Goal: Communication & Community: Ask a question

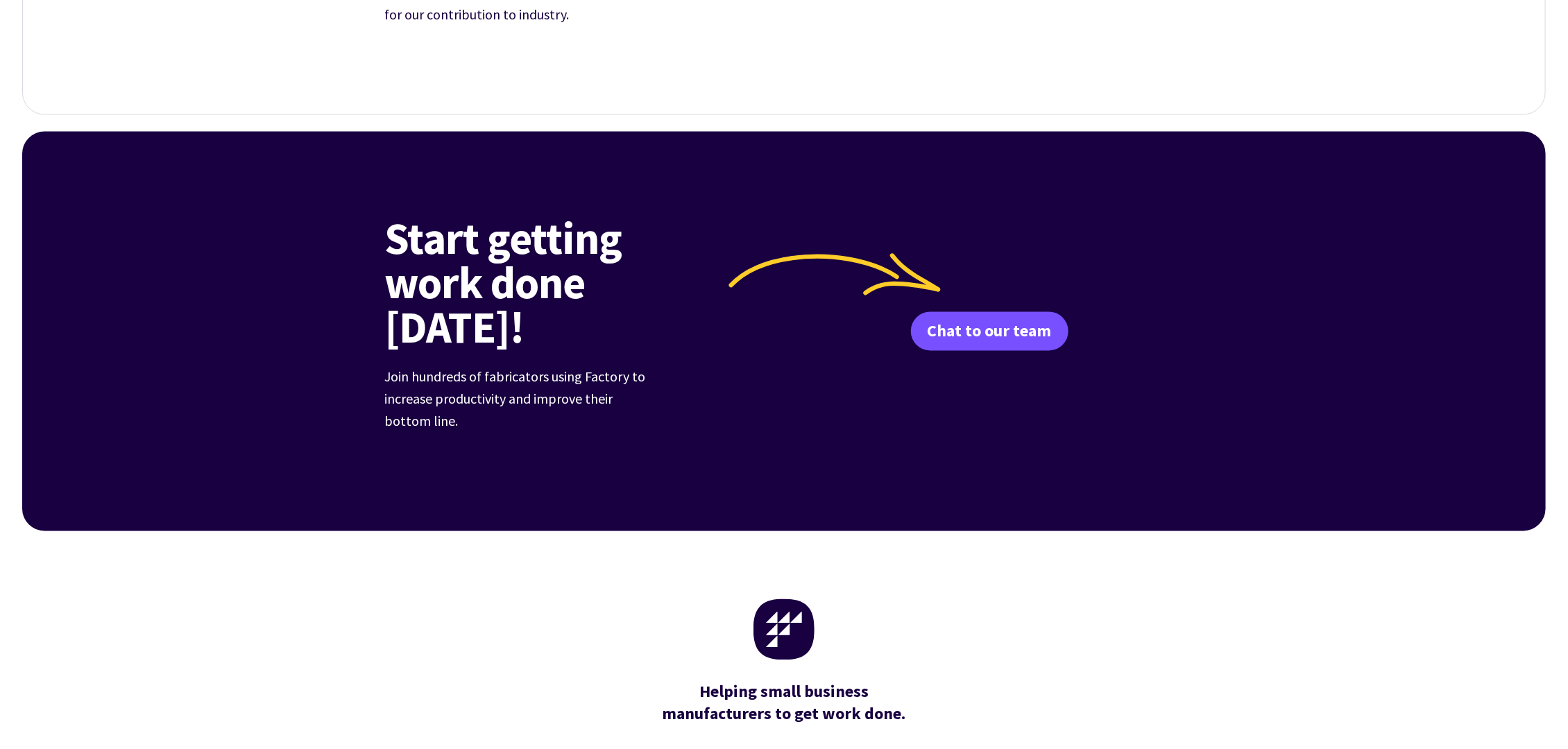
scroll to position [5297, 0]
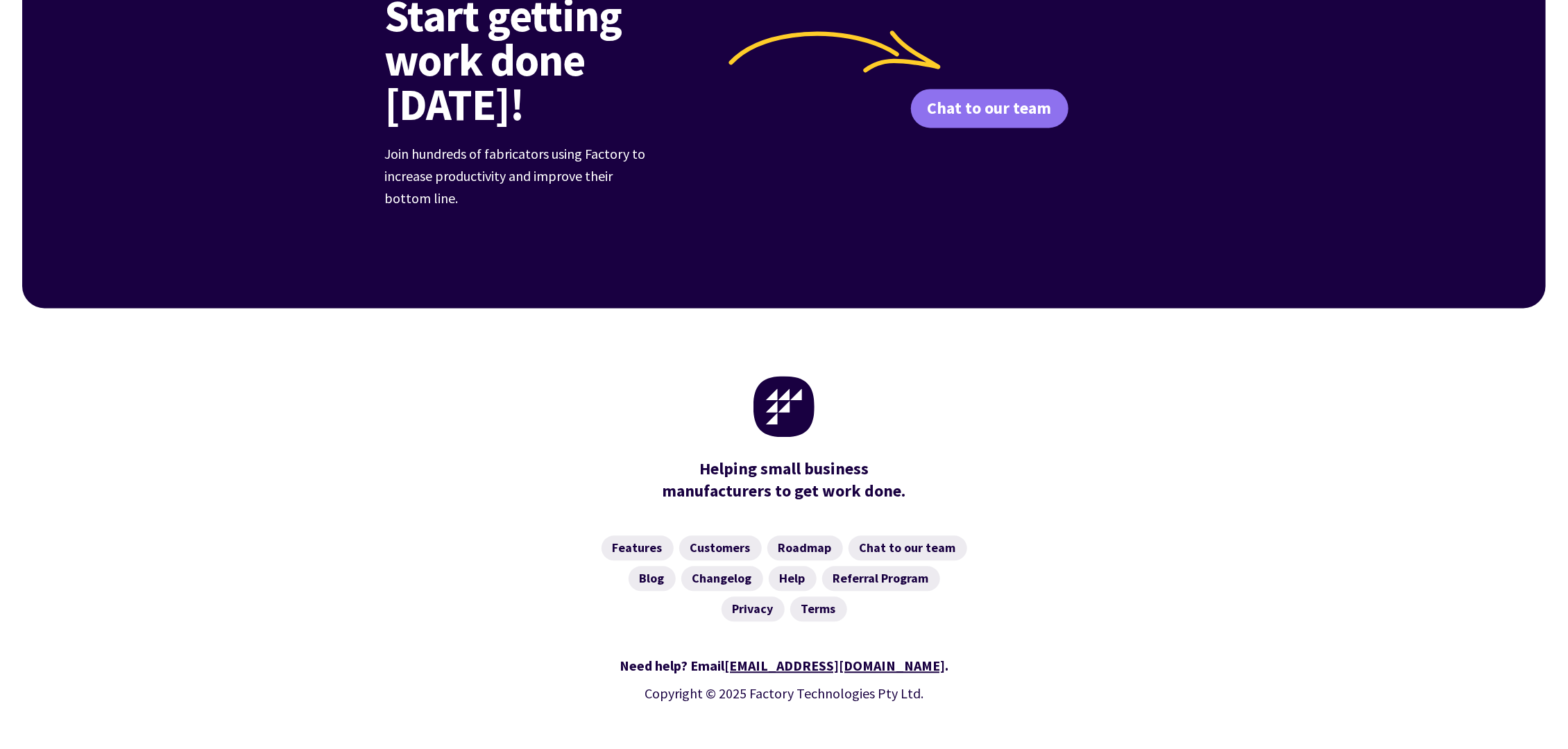
click at [1012, 92] on link "Chat to our team" at bounding box center [989, 108] width 157 height 39
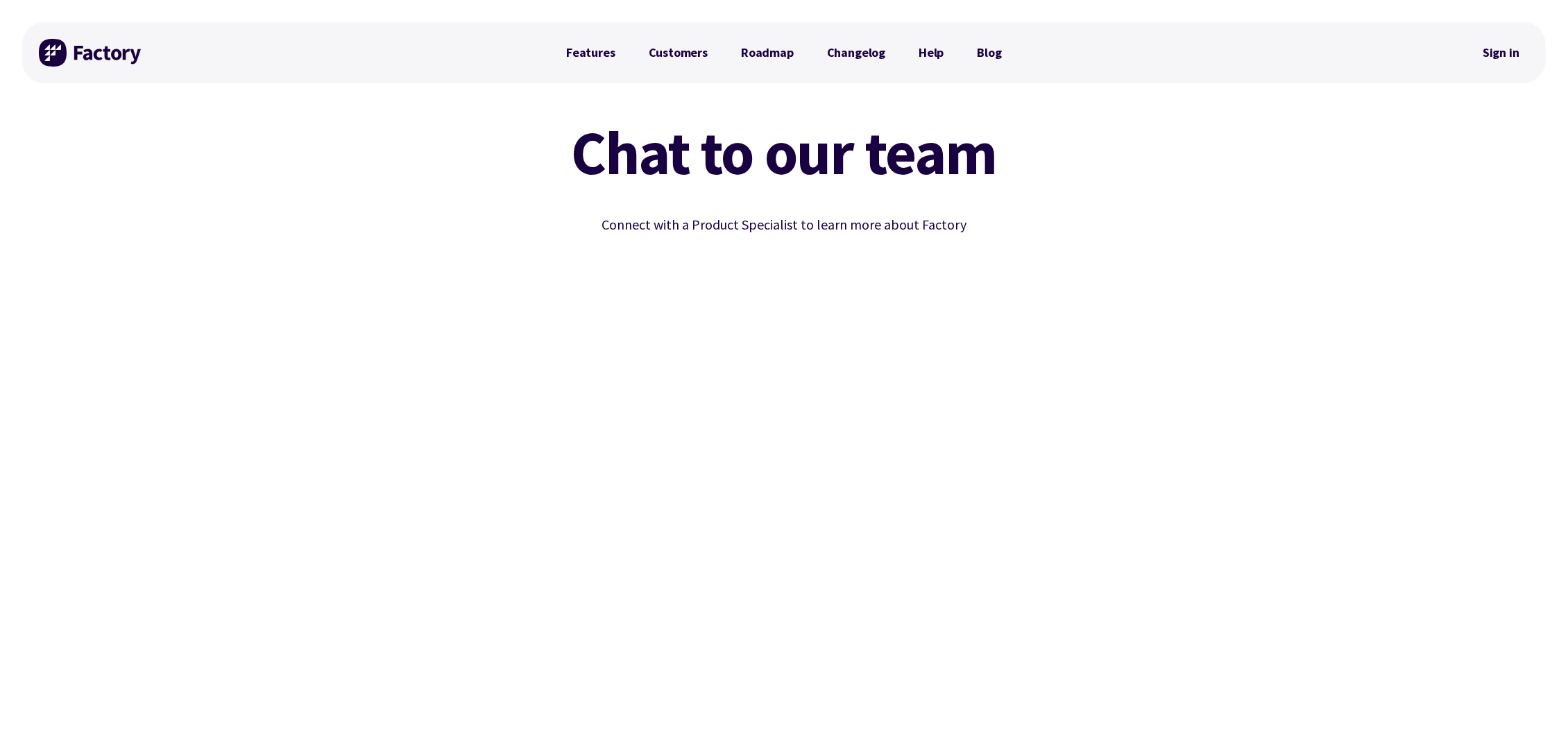
click at [1259, 693] on div "Chat to our team Connect with a Product Specialist to learn more about Factory" at bounding box center [784, 455] width 1523 height 699
click at [122, 50] on img at bounding box center [91, 52] width 104 height 27
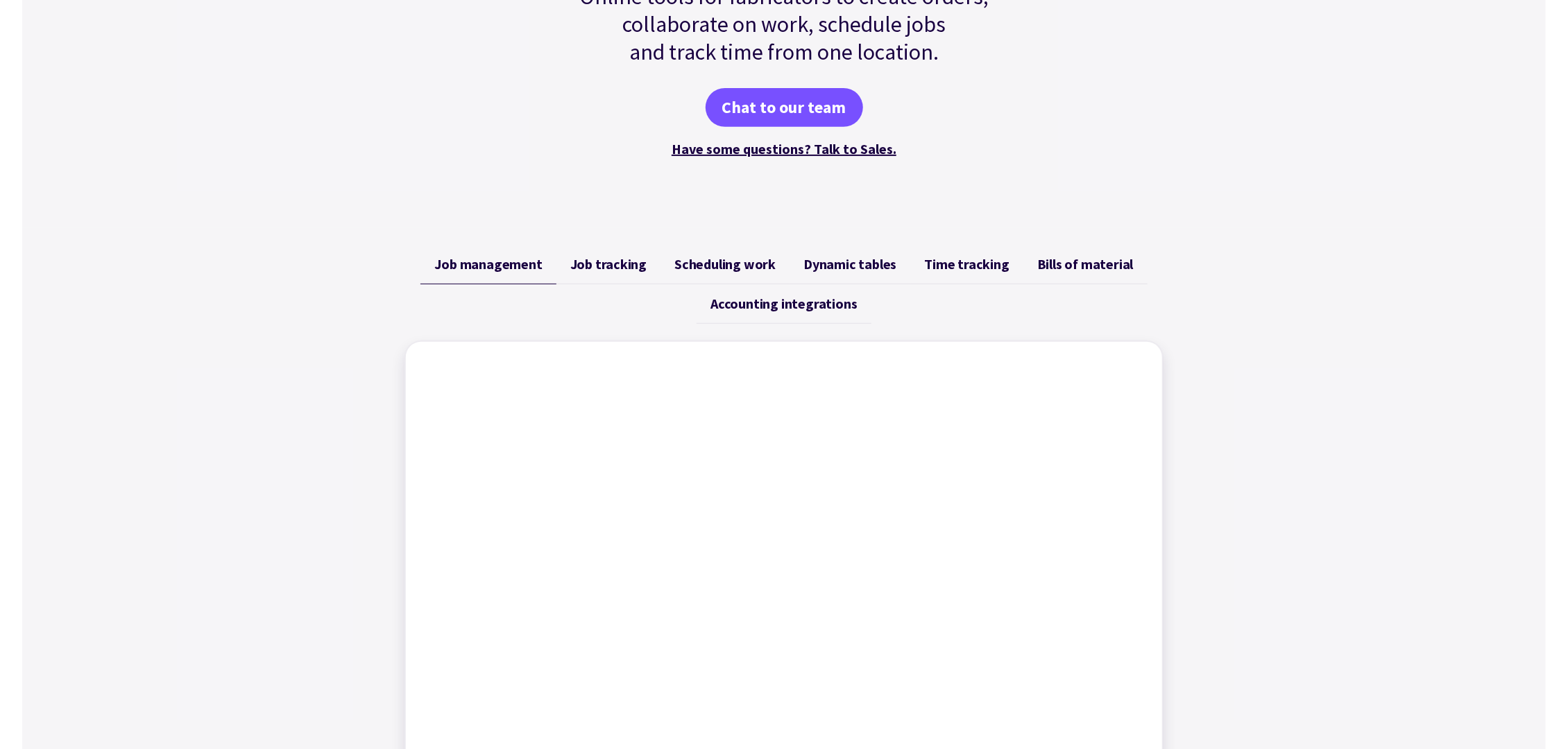
scroll to position [333, 0]
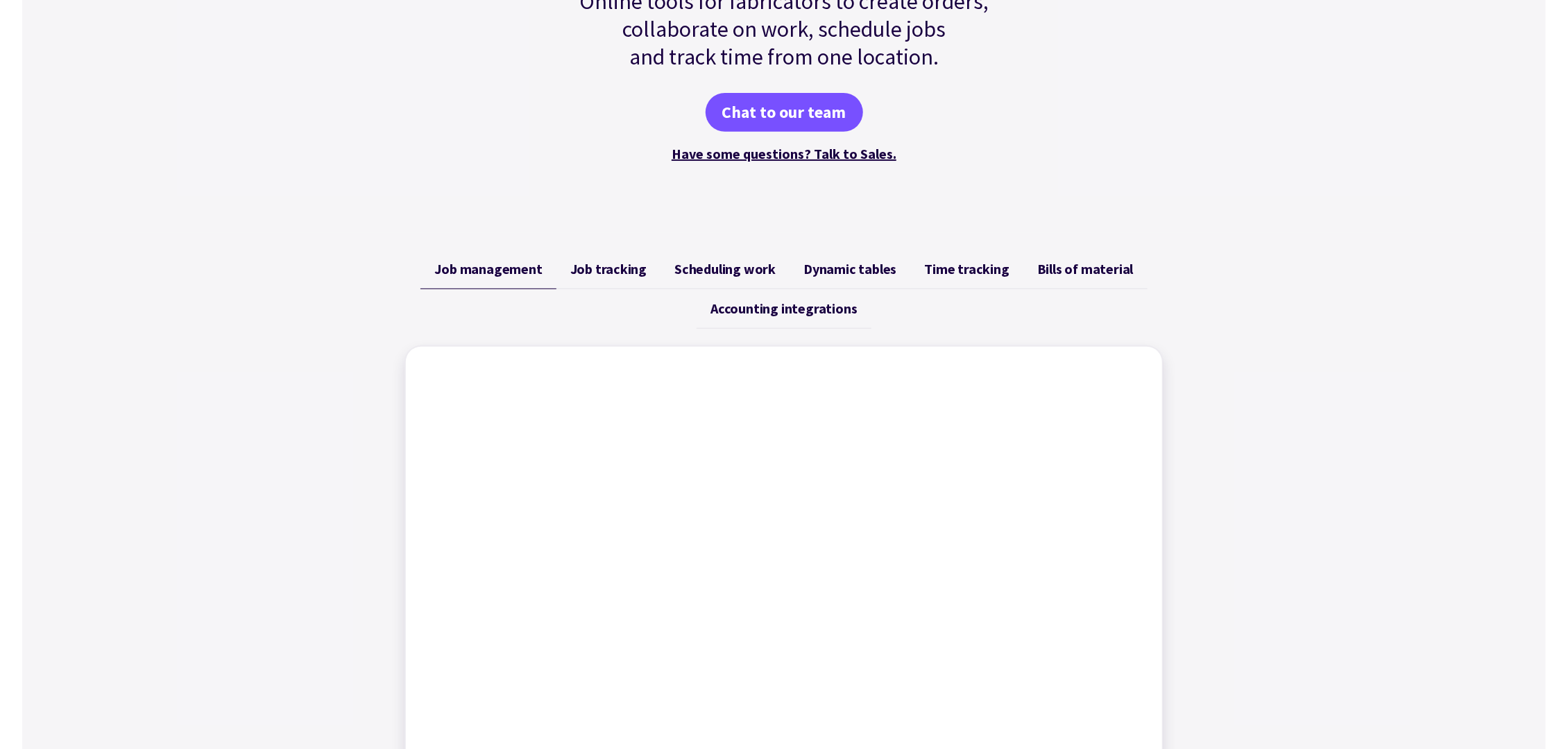
click at [629, 261] on span "Job tracking" at bounding box center [608, 268] width 77 height 16
click at [727, 260] on span "Scheduling work" at bounding box center [725, 268] width 101 height 16
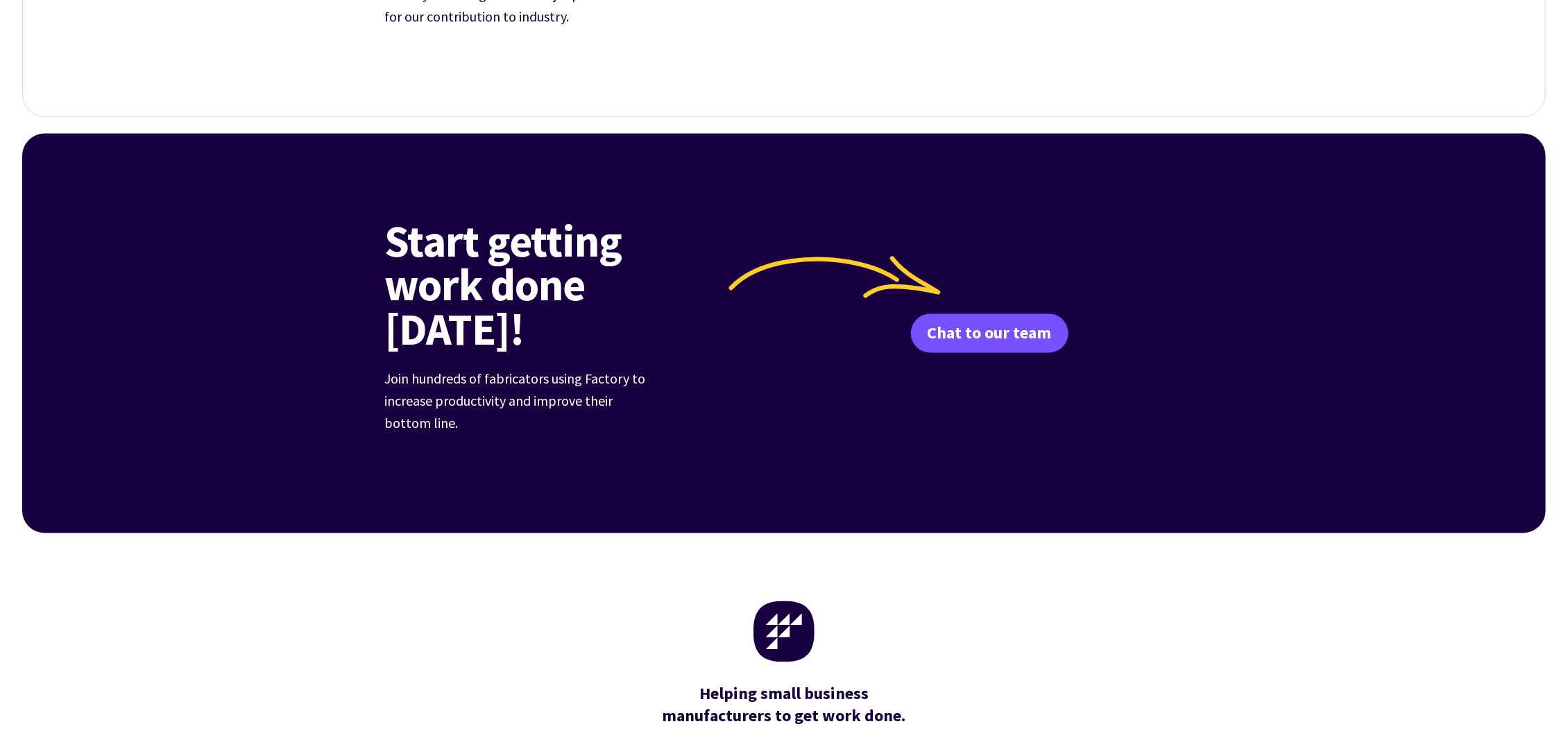
scroll to position [5241, 0]
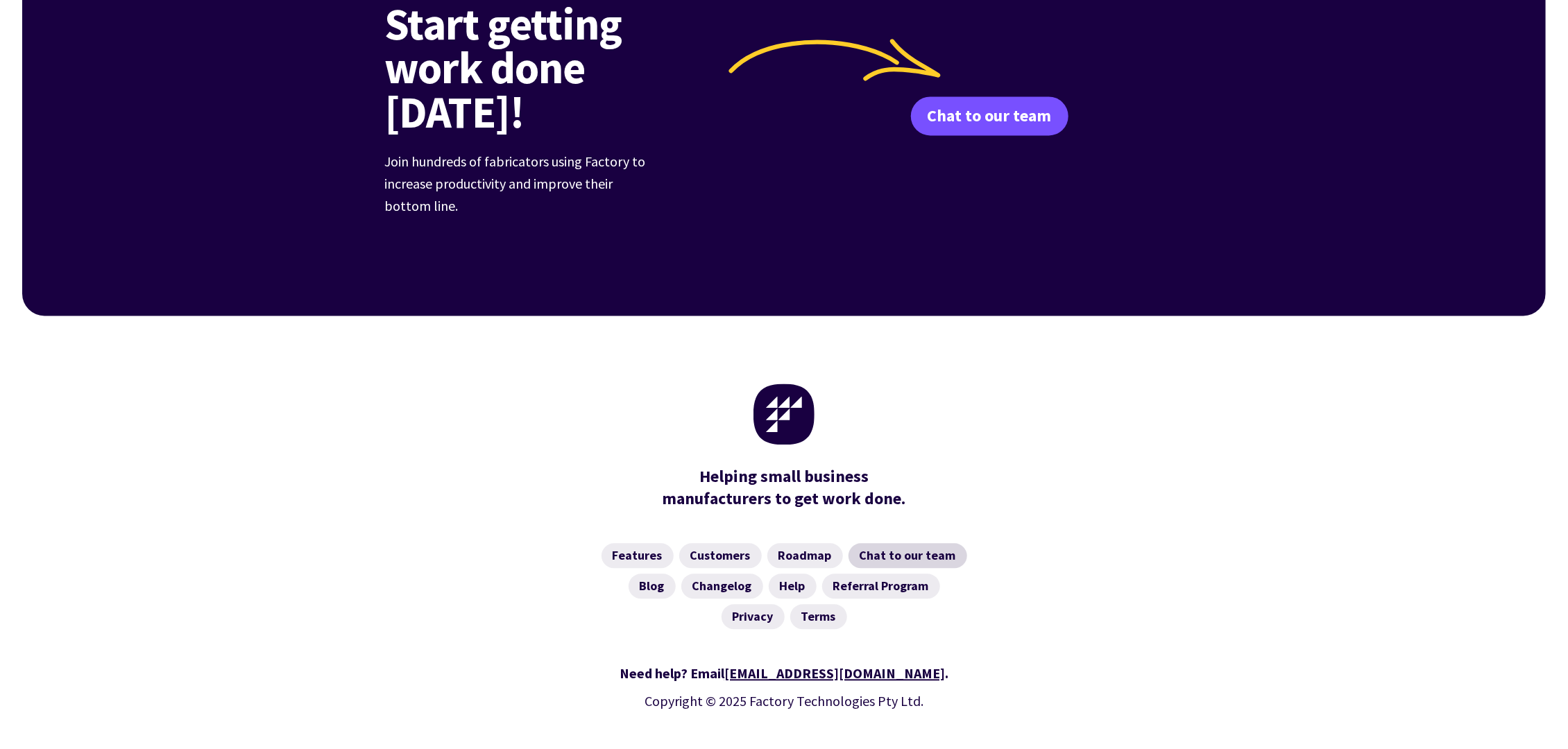
click at [930, 544] on link "Chat to our team" at bounding box center [908, 556] width 119 height 25
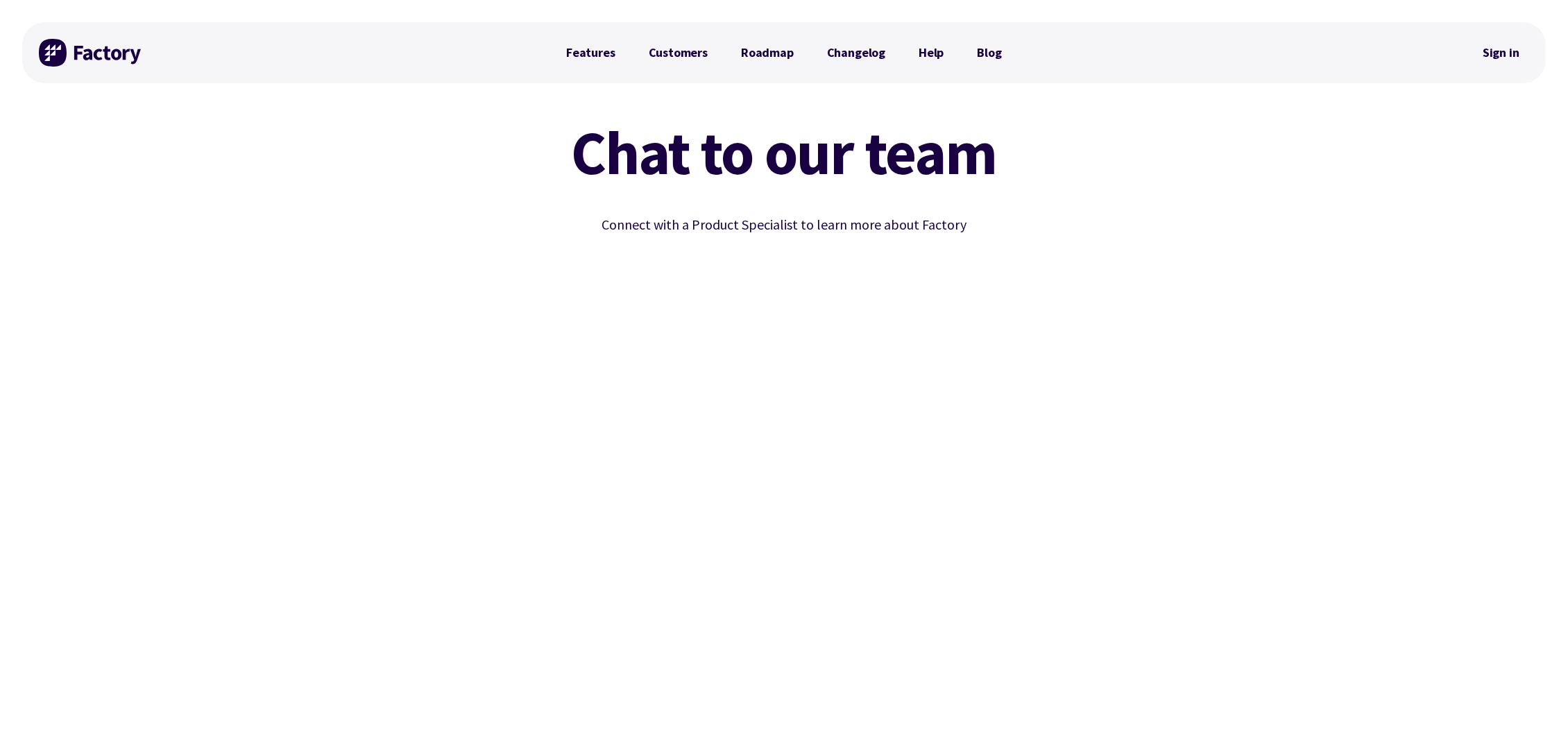
click at [1293, 626] on div "Chat to our team Connect with a Product Specialist to learn more about Factory" at bounding box center [784, 455] width 1523 height 699
